Goal: Task Accomplishment & Management: Use online tool/utility

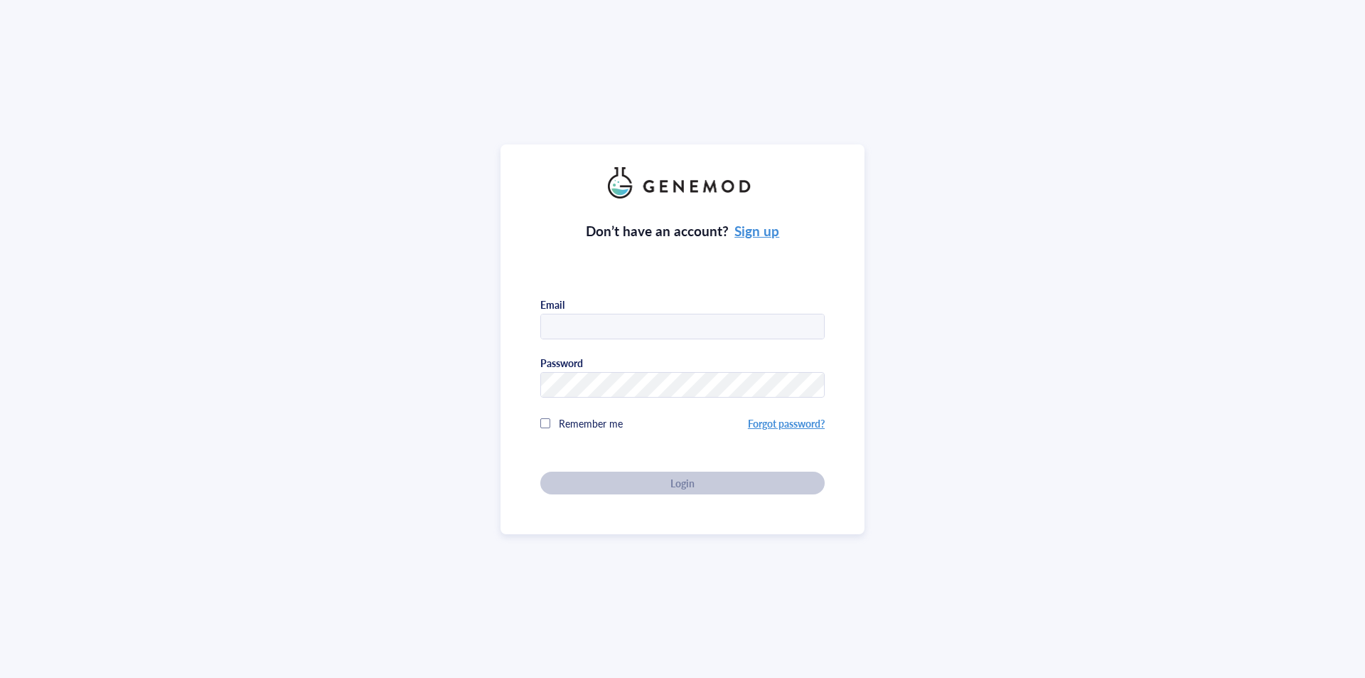
type input "[EMAIL_ADDRESS][DOMAIN_NAME]"
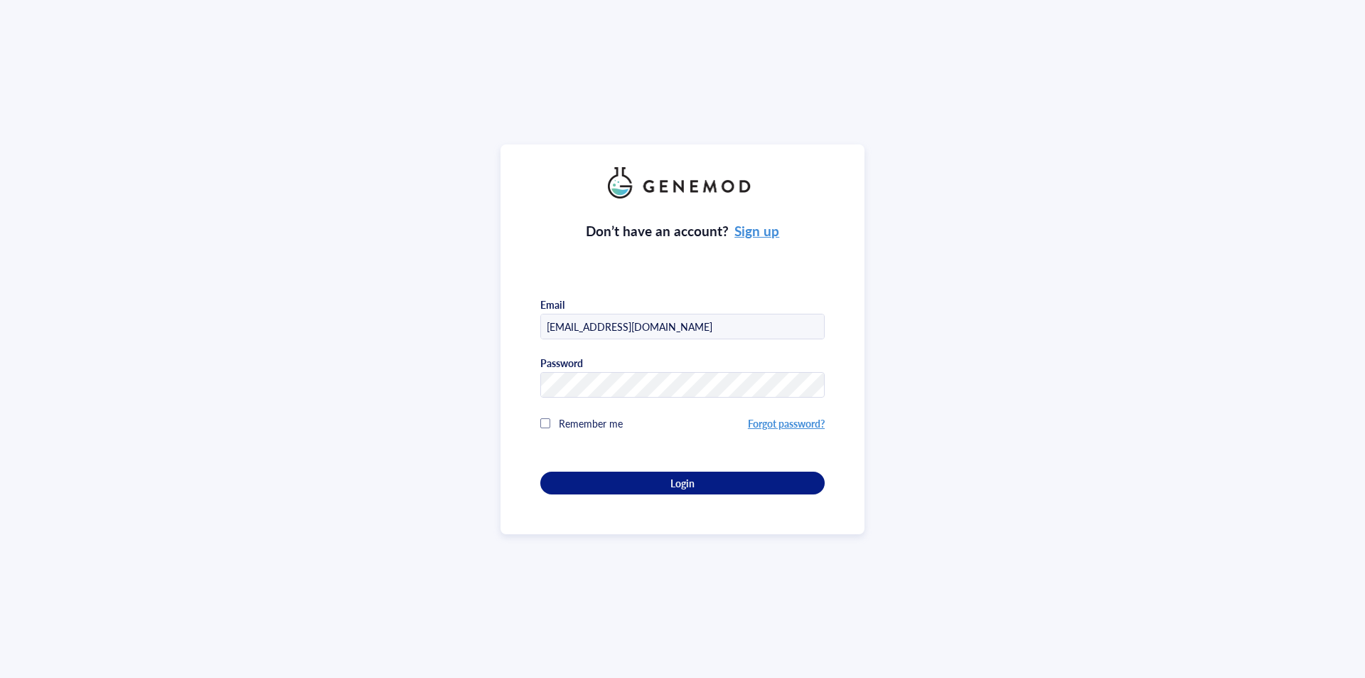
click at [643, 487] on div "Don’t have an account? Sign up Email [EMAIL_ADDRESS][DOMAIN_NAME] Password Reme…" at bounding box center [682, 346] width 284 height 296
click at [655, 481] on div "Login" at bounding box center [682, 482] width 239 height 13
